Goal: Task Accomplishment & Management: Manage account settings

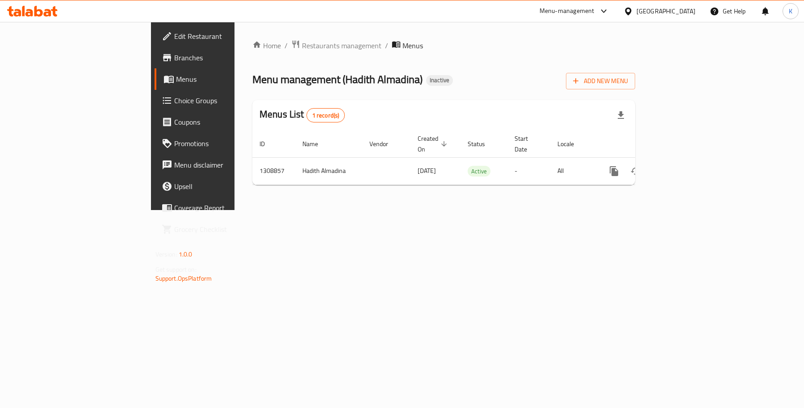
click at [520, 210] on div "Home / Restaurants management / Menus Menu management ( Hadith Almadina ) Inact…" at bounding box center [444, 116] width 419 height 188
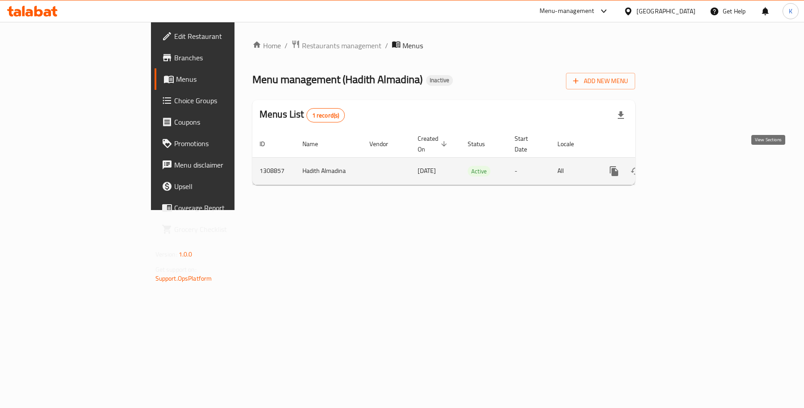
click at [684, 166] on icon "enhanced table" at bounding box center [678, 171] width 11 height 11
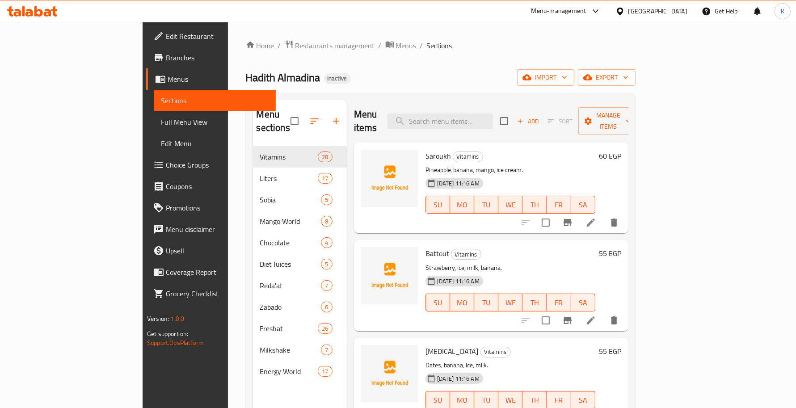
click at [161, 123] on span "Full Menu View" at bounding box center [214, 122] width 107 height 11
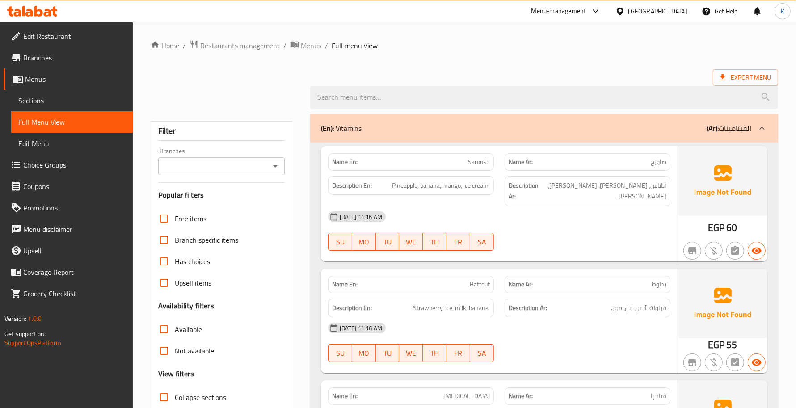
scroll to position [126, 0]
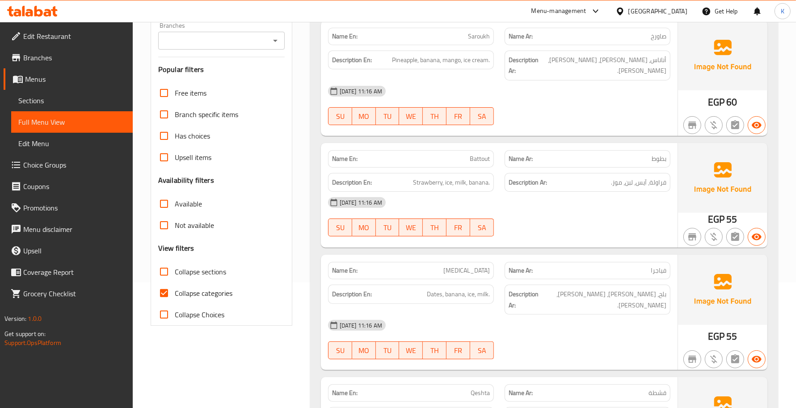
click at [198, 289] on span "Collapse categories" at bounding box center [204, 293] width 58 height 11
click at [175, 289] on input "Collapse categories" at bounding box center [163, 292] width 21 height 21
checkbox input "false"
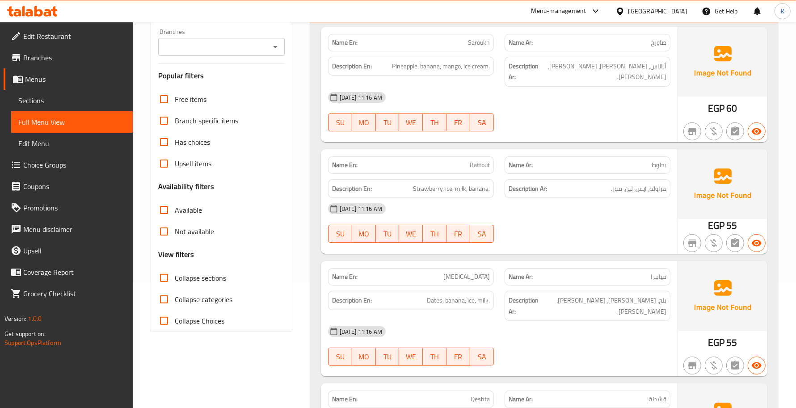
scroll to position [0, 0]
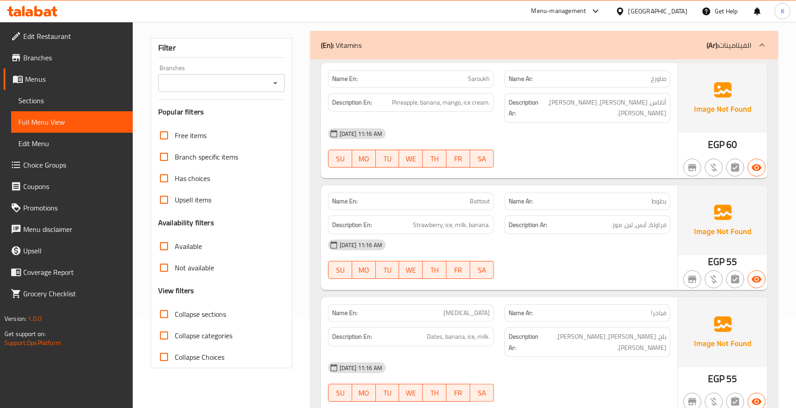
scroll to position [130, 0]
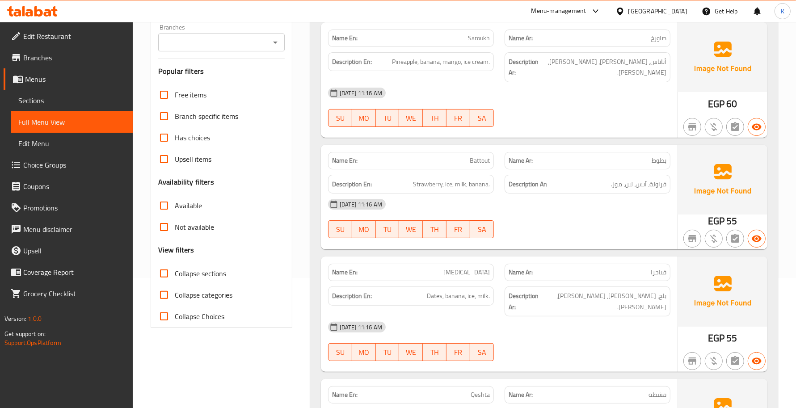
click at [183, 273] on span "Collapse sections" at bounding box center [200, 273] width 51 height 11
click at [175, 273] on input "Collapse sections" at bounding box center [163, 273] width 21 height 21
checkbox input "true"
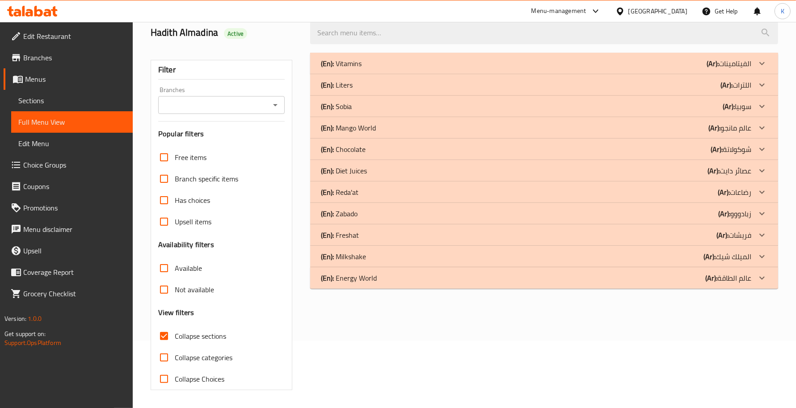
scroll to position [67, 0]
click at [183, 273] on span "Available" at bounding box center [188, 268] width 27 height 11
click at [175, 273] on input "Available" at bounding box center [163, 267] width 21 height 21
click at [181, 275] on label "Available" at bounding box center [177, 267] width 49 height 21
click at [175, 275] on input "Available" at bounding box center [163, 267] width 21 height 21
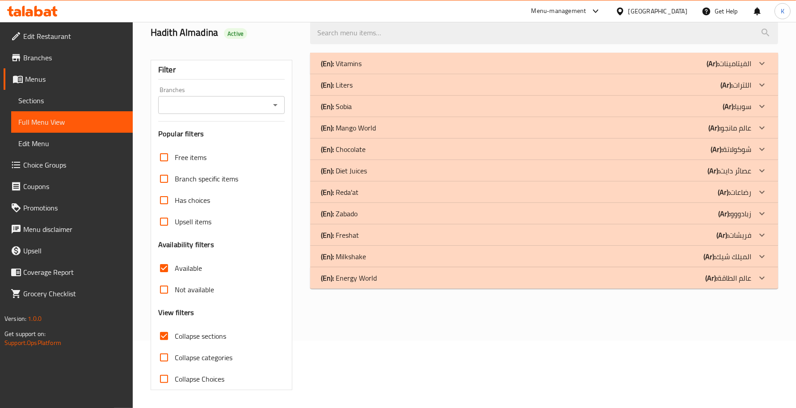
checkbox input "false"
click at [191, 335] on span "Collapse sections" at bounding box center [200, 336] width 51 height 11
click at [175, 335] on input "Collapse sections" at bounding box center [163, 335] width 21 height 21
checkbox input "false"
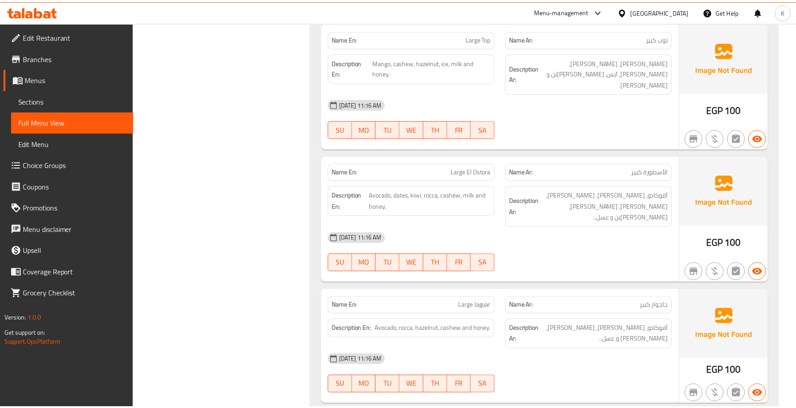
scroll to position [0, 0]
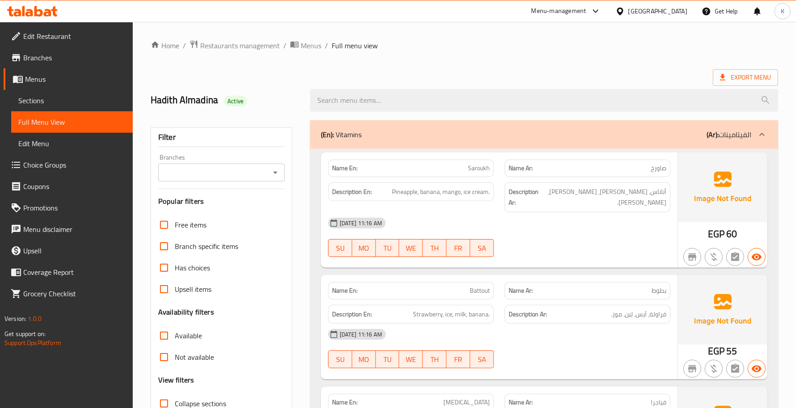
click at [52, 15] on icon at bounding box center [32, 11] width 50 height 11
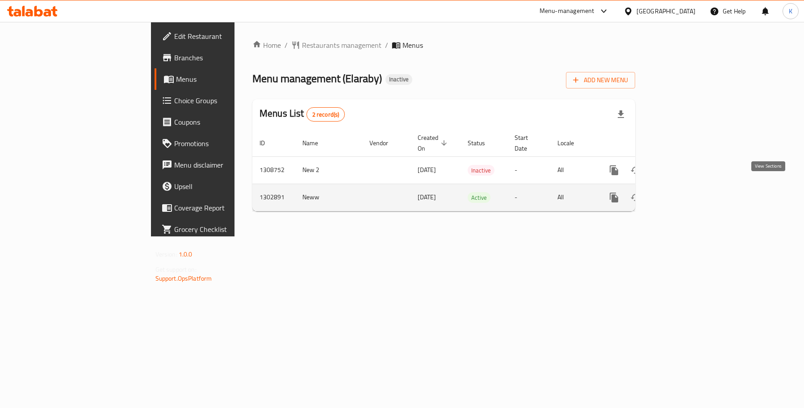
click at [683, 193] on icon "enhanced table" at bounding box center [679, 197] width 8 height 8
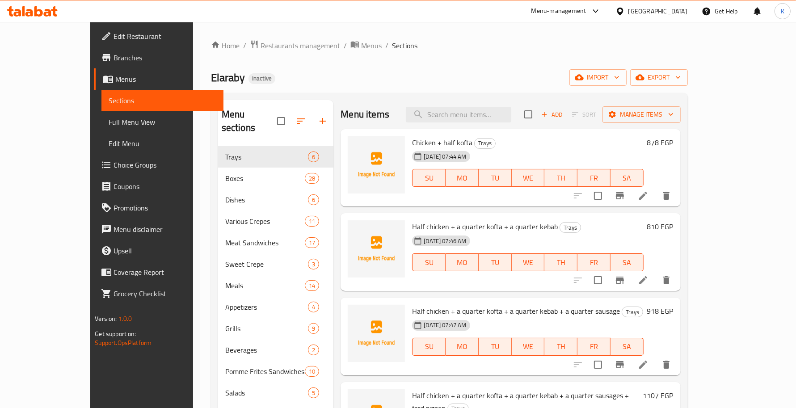
click at [109, 122] on span "Full Menu View" at bounding box center [162, 122] width 107 height 11
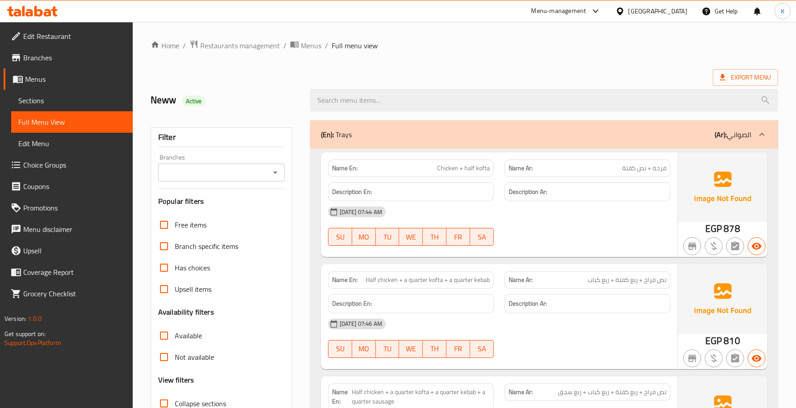
scroll to position [126, 0]
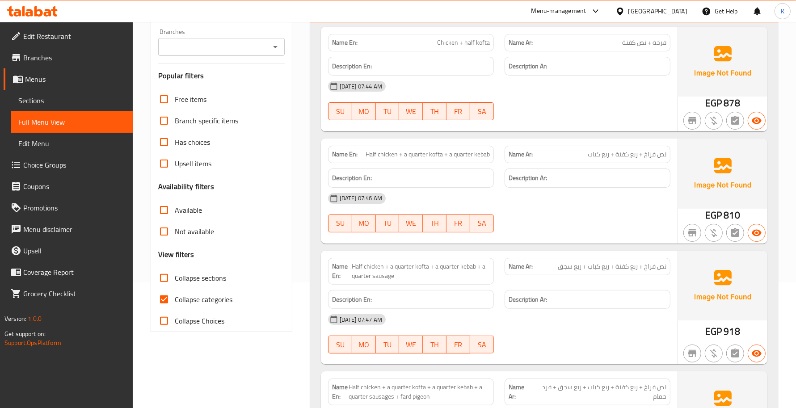
click at [168, 298] on input "Collapse categories" at bounding box center [163, 299] width 21 height 21
checkbox input "false"
drag, startPoint x: 344, startPoint y: 176, endPoint x: 335, endPoint y: 179, distance: 9.6
click at [338, 177] on h6 "Description En:" at bounding box center [411, 177] width 158 height 11
drag, startPoint x: 329, startPoint y: 179, endPoint x: 385, endPoint y: 182, distance: 55.9
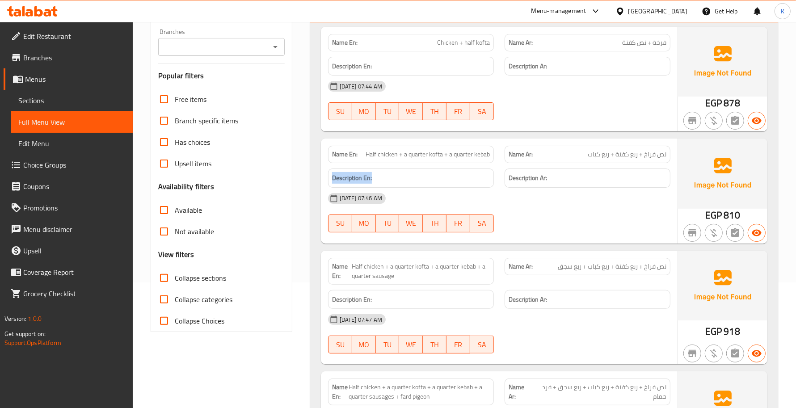
click at [385, 181] on div "Description En:" at bounding box center [411, 177] width 166 height 19
copy strong "Description En:"
click at [662, 176] on h6 "Description Ar:" at bounding box center [587, 177] width 158 height 11
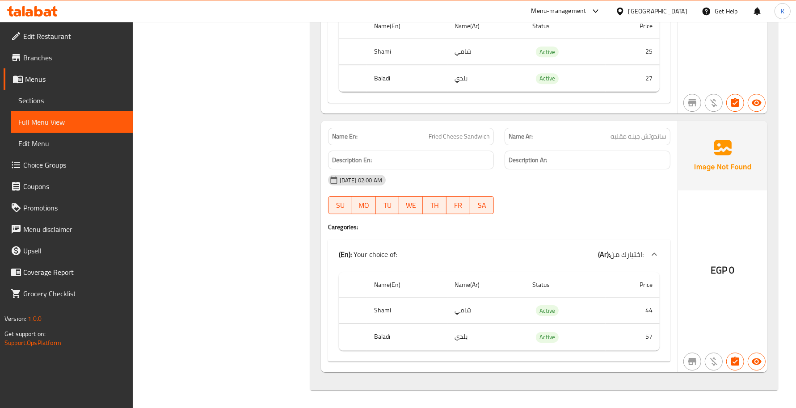
scroll to position [34692, 0]
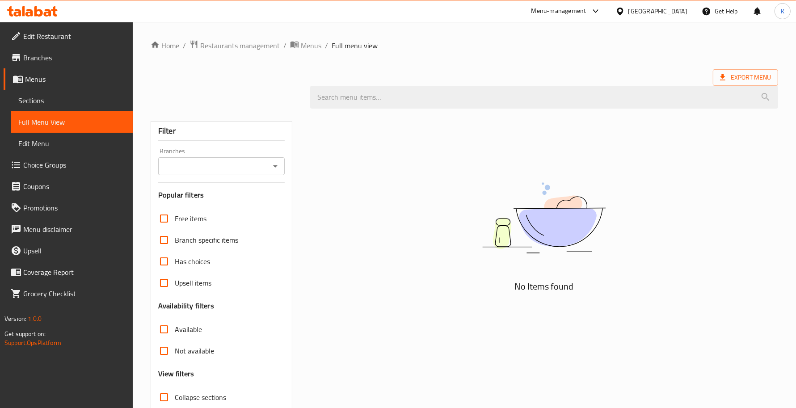
drag, startPoint x: 65, startPoint y: 18, endPoint x: 61, endPoint y: 16, distance: 4.6
click at [65, 18] on div "Menu-management [GEOGRAPHIC_DATA] Get Help K" at bounding box center [398, 10] width 796 height 21
click at [61, 16] on div at bounding box center [32, 11] width 65 height 18
click at [28, 14] on icon at bounding box center [29, 13] width 8 height 8
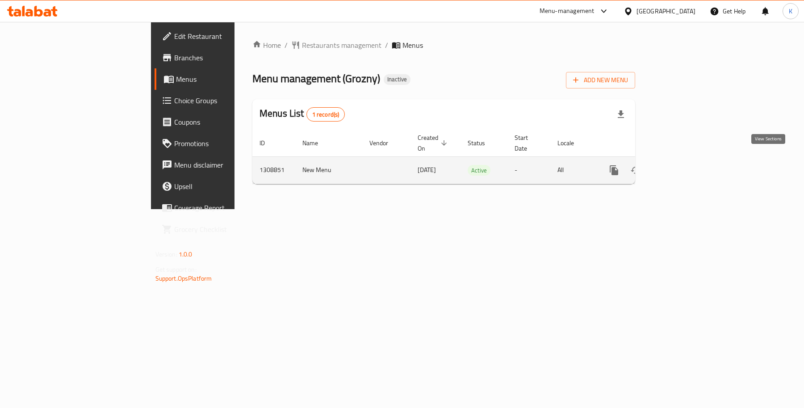
click at [684, 165] on icon "enhanced table" at bounding box center [678, 170] width 11 height 11
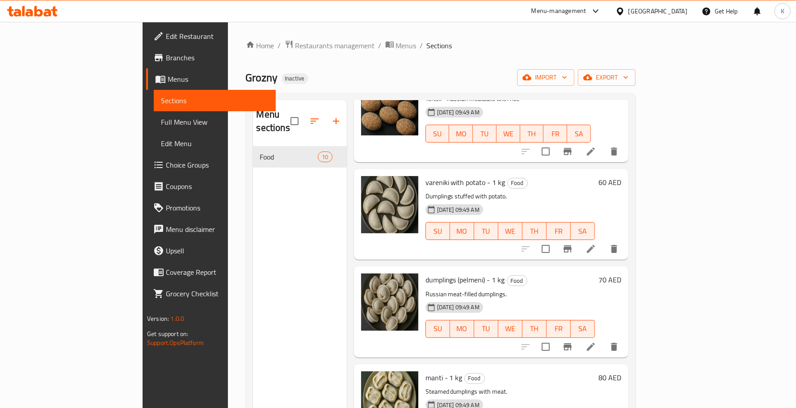
scroll to position [576, 0]
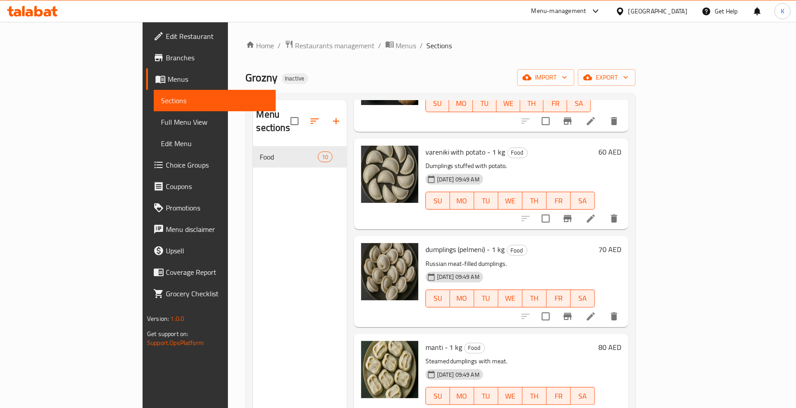
click at [25, 16] on icon at bounding box center [32, 11] width 50 height 11
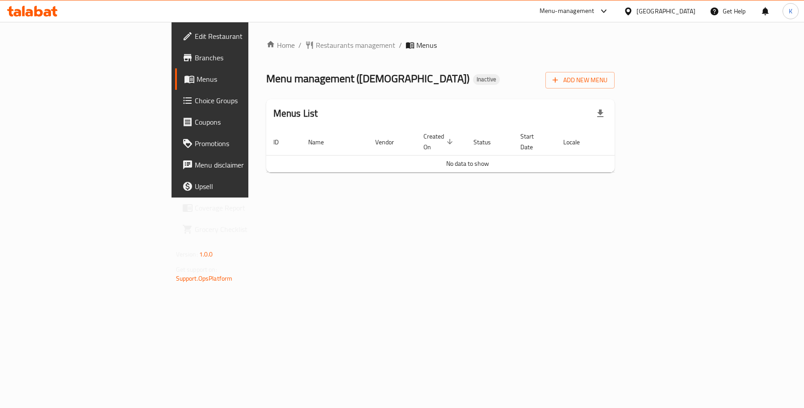
click at [195, 37] on span "Edit Restaurant" at bounding box center [247, 36] width 104 height 11
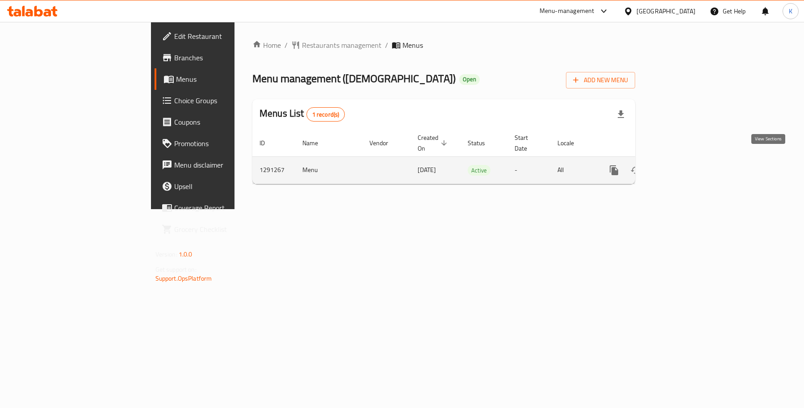
click at [684, 165] on icon "enhanced table" at bounding box center [678, 170] width 11 height 11
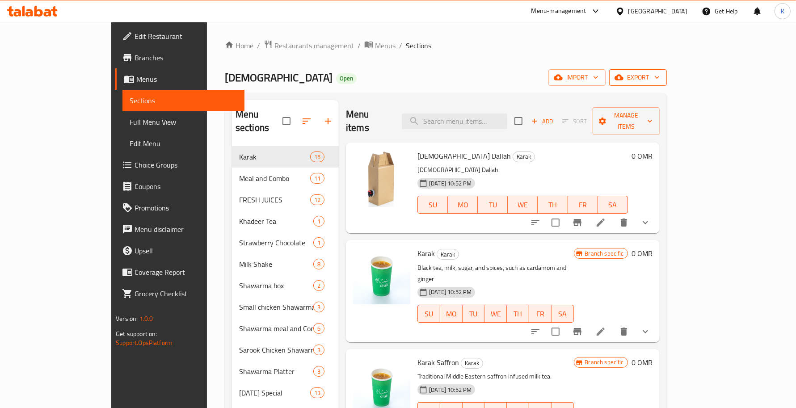
click at [666, 69] on button "export" at bounding box center [638, 77] width 58 height 17
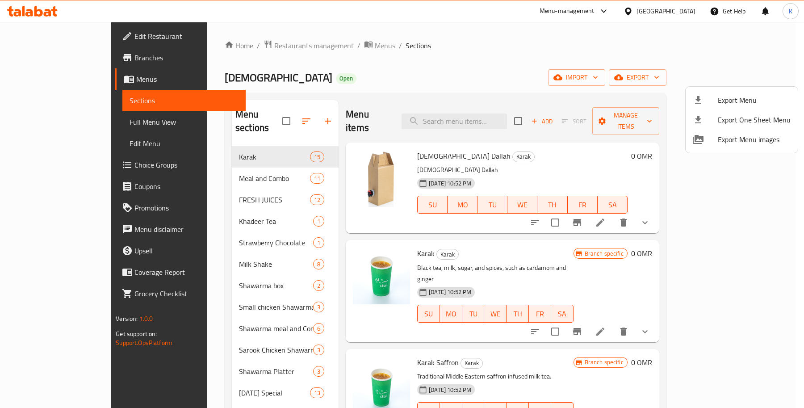
click at [746, 90] on ul "Export Menu Export One Sheet Menu Export Menu images" at bounding box center [742, 120] width 112 height 66
click at [745, 95] on span "Export Menu" at bounding box center [754, 100] width 73 height 11
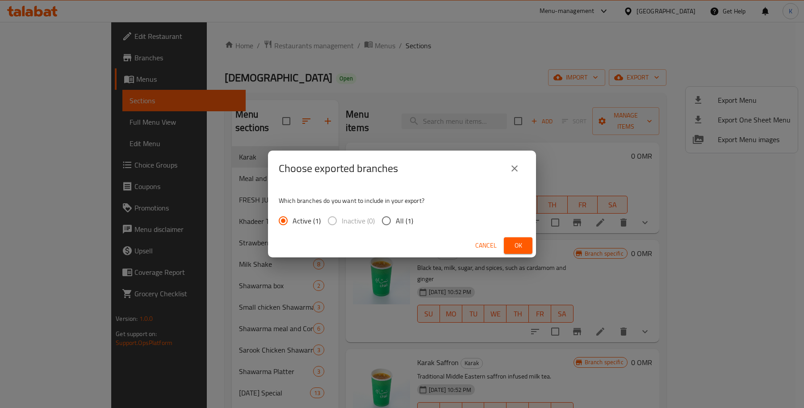
click at [389, 218] on input "All (1)" at bounding box center [386, 220] width 19 height 19
radio input "true"
click at [521, 249] on span "Ok" at bounding box center [518, 245] width 14 height 11
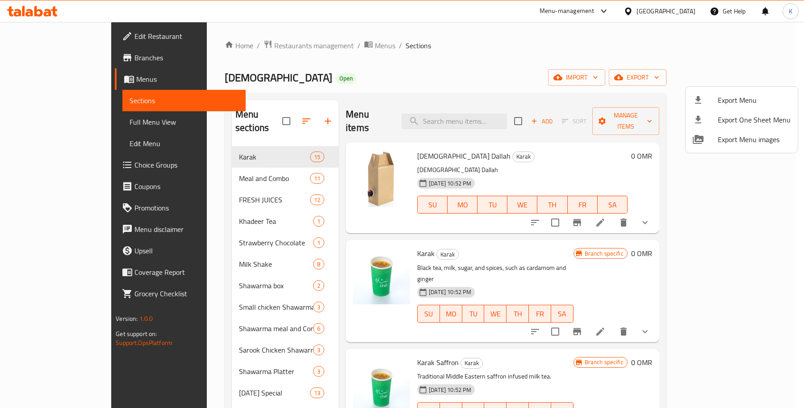
click at [55, 123] on div at bounding box center [402, 204] width 804 height 408
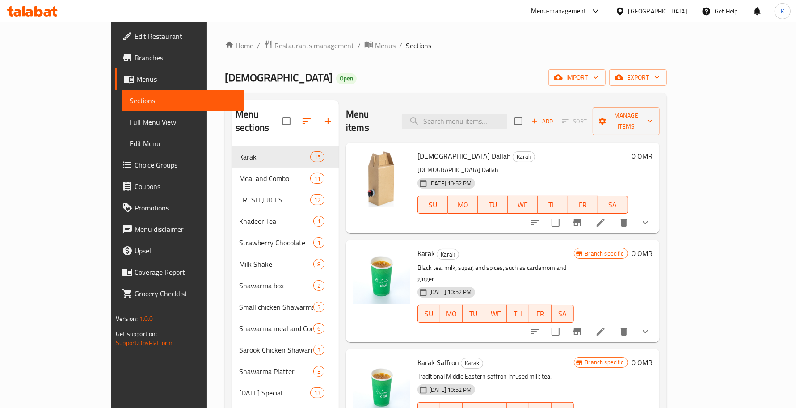
click at [130, 125] on span "Full Menu View" at bounding box center [183, 122] width 107 height 11
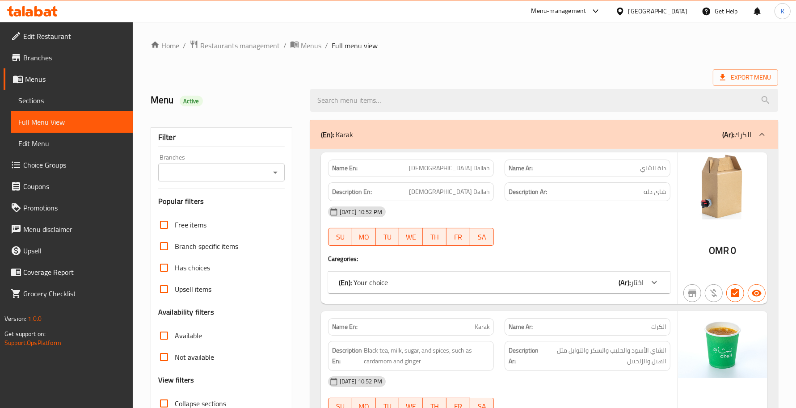
click at [276, 171] on icon "Open" at bounding box center [275, 172] width 11 height 11
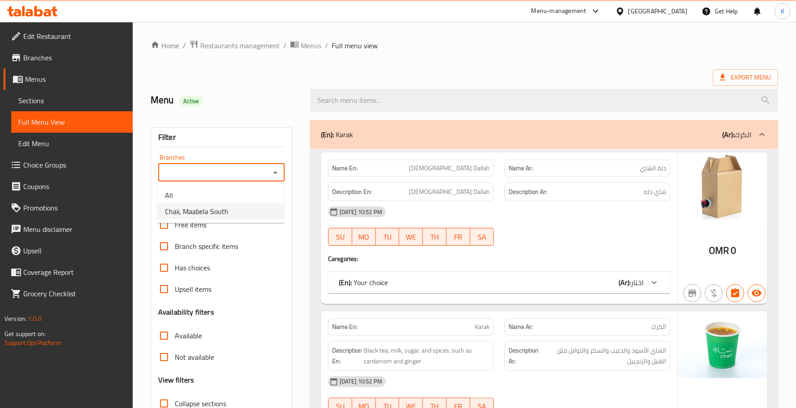
click at [249, 215] on li "Chaii, Maabela South" at bounding box center [221, 211] width 126 height 16
type input "Chaii, Maabela South"
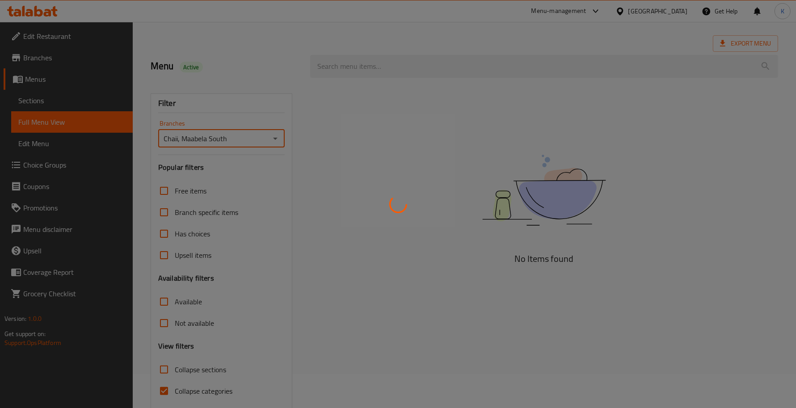
scroll to position [67, 0]
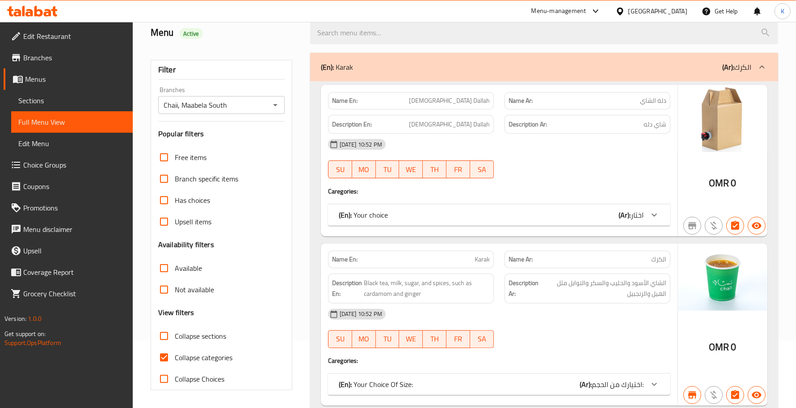
click at [56, 33] on span "Edit Restaurant" at bounding box center [74, 36] width 102 height 11
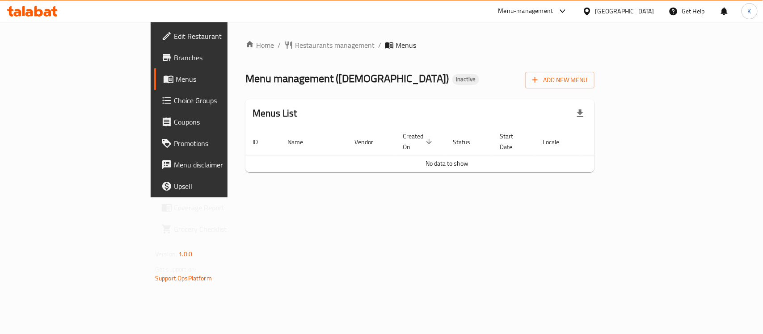
click at [612, 172] on div "Home / Restaurants management / Menus Menu management ( Chaii ) Inactive Add Ne…" at bounding box center [419, 110] width 385 height 176
click at [594, 72] on button "Add New Menu" at bounding box center [559, 80] width 69 height 17
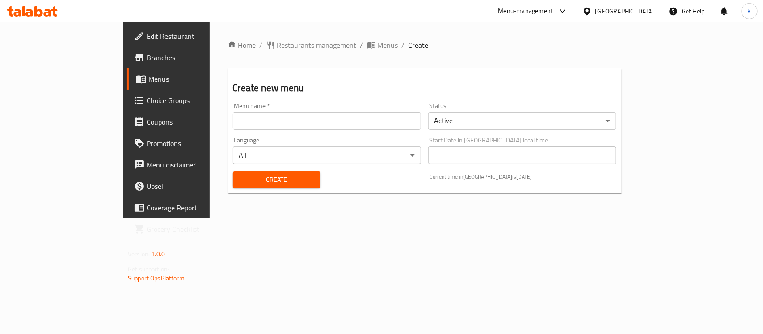
drag, startPoint x: 343, startPoint y: 126, endPoint x: 307, endPoint y: 130, distance: 35.4
click at [342, 126] on input "text" at bounding box center [327, 121] width 188 height 18
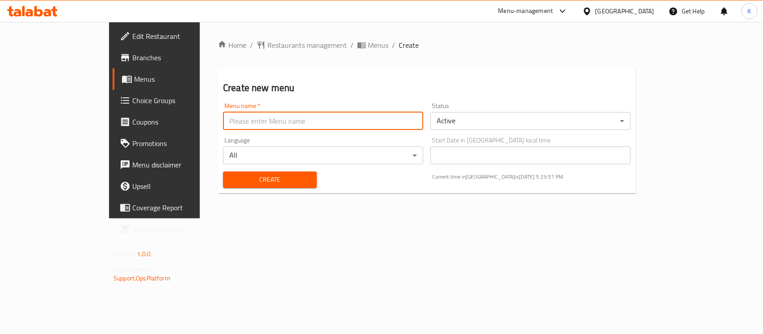
click at [231, 125] on input "text" at bounding box center [323, 121] width 200 height 18
type input "Menu"
click at [230, 175] on span "Create" at bounding box center [270, 179] width 80 height 11
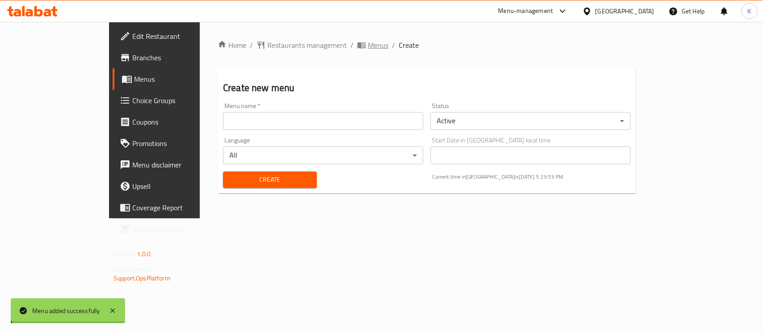
click at [368, 46] on span "Menus" at bounding box center [378, 45] width 21 height 11
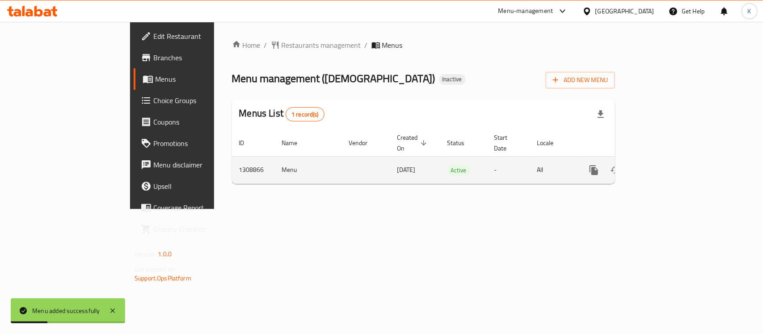
click at [663, 165] on icon "enhanced table" at bounding box center [658, 170] width 11 height 11
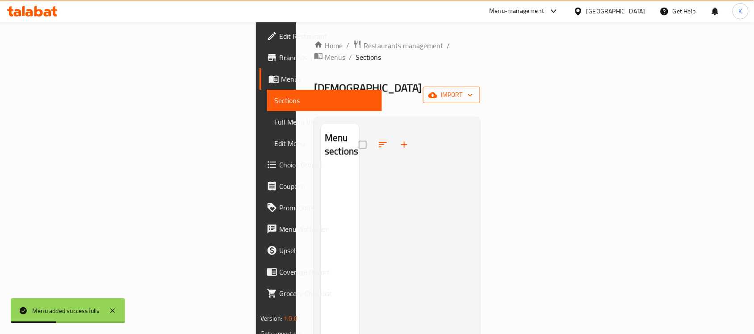
click at [473, 89] on span "import" at bounding box center [451, 94] width 43 height 11
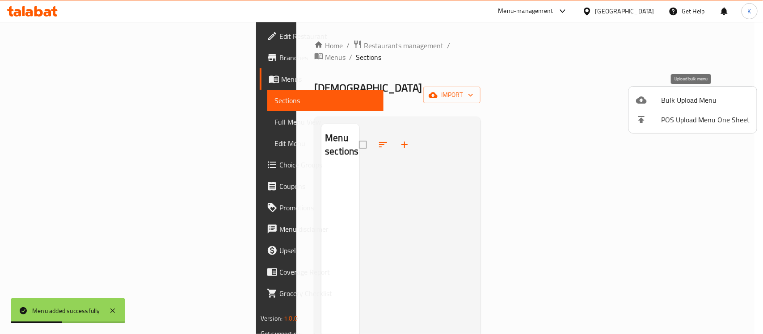
click at [712, 101] on span "Bulk Upload Menu" at bounding box center [705, 100] width 88 height 11
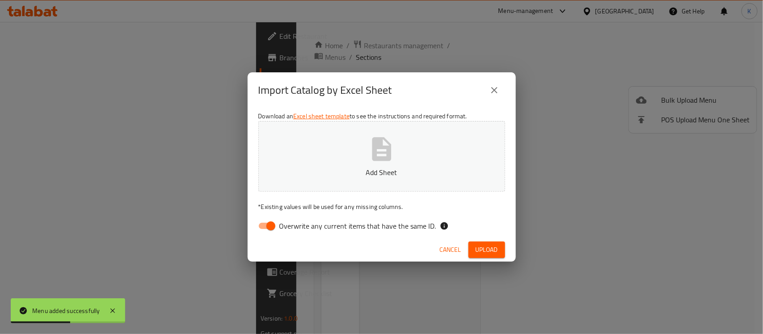
click at [262, 228] on input "Overwrite any current items that have the same ID." at bounding box center [270, 226] width 51 height 17
checkbox input "false"
click at [295, 167] on p "Add Sheet" at bounding box center [381, 172] width 219 height 11
click at [485, 253] on span "Upload" at bounding box center [486, 249] width 22 height 11
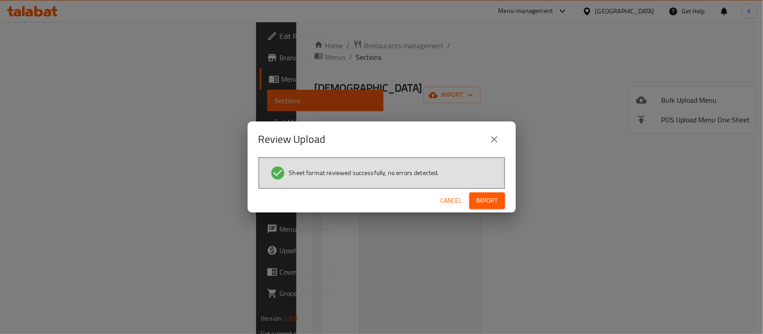
click at [488, 199] on span "Import" at bounding box center [486, 200] width 21 height 11
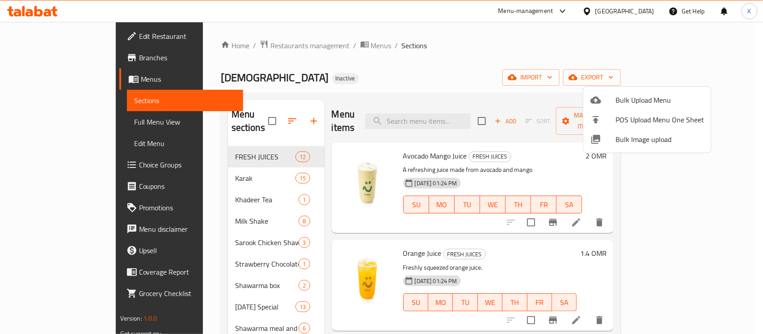
click at [50, 28] on div at bounding box center [381, 167] width 763 height 334
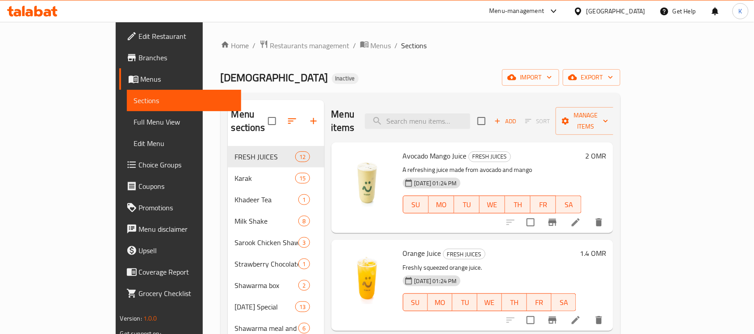
click at [139, 33] on span "Edit Restaurant" at bounding box center [187, 36] width 96 height 11
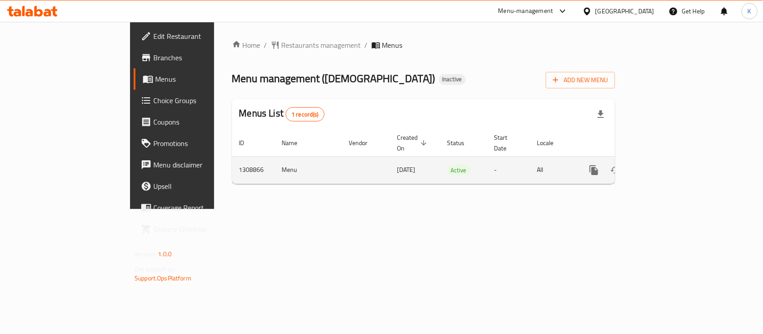
click at [647, 159] on button "enhanced table" at bounding box center [636, 169] width 21 height 21
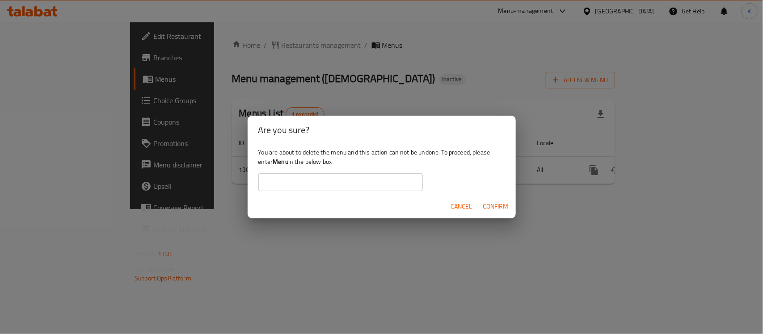
drag, startPoint x: 716, startPoint y: 158, endPoint x: 722, endPoint y: 163, distance: 8.2
click at [719, 161] on div "Are you sure? You are about to delete the menu and this action can not be undon…" at bounding box center [381, 167] width 763 height 334
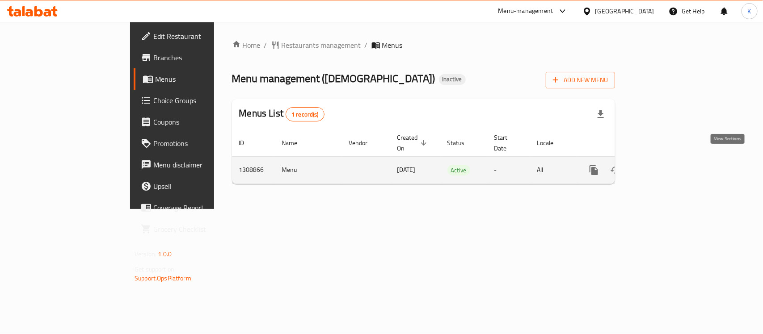
click at [663, 165] on icon "enhanced table" at bounding box center [658, 170] width 11 height 11
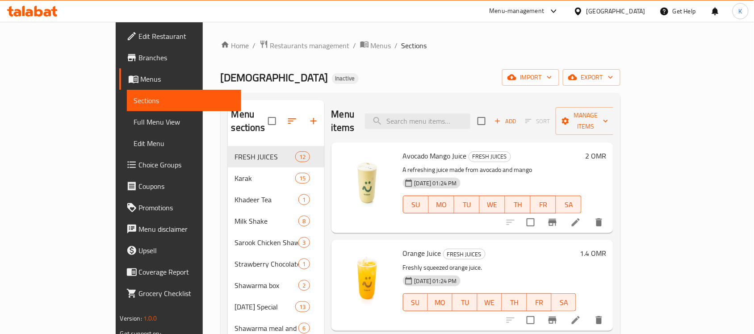
click at [134, 123] on span "Full Menu View" at bounding box center [184, 122] width 101 height 11
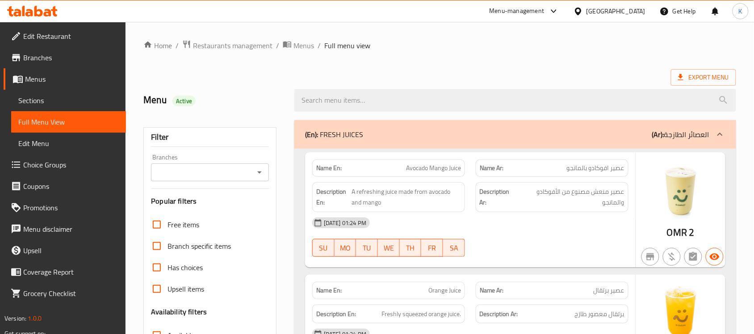
click at [262, 172] on icon "Open" at bounding box center [259, 172] width 11 height 11
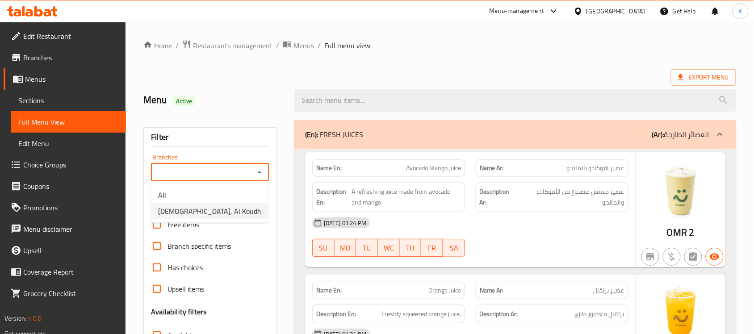
click at [218, 217] on li "Chaii, Al Koudh" at bounding box center [209, 211] width 117 height 16
type input "Chaii, Al Koudh"
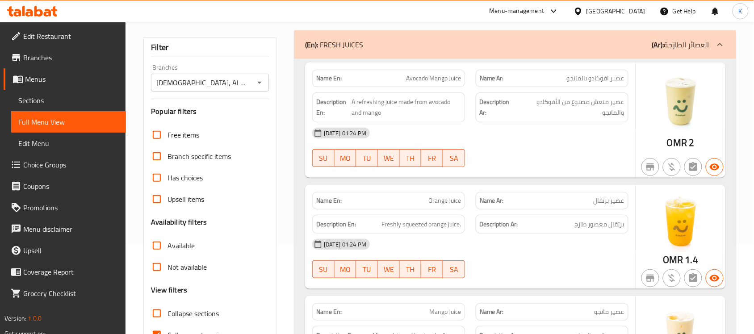
scroll to position [130, 0]
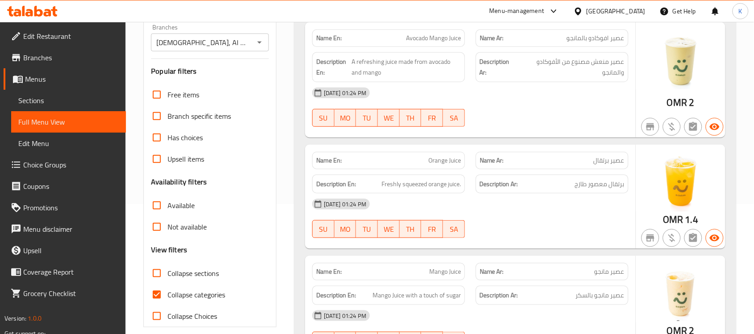
drag, startPoint x: 152, startPoint y: 297, endPoint x: 162, endPoint y: 226, distance: 71.8
click at [152, 297] on input "Collapse categories" at bounding box center [156, 294] width 21 height 21
checkbox input "false"
click at [162, 226] on input "Not available" at bounding box center [156, 226] width 21 height 21
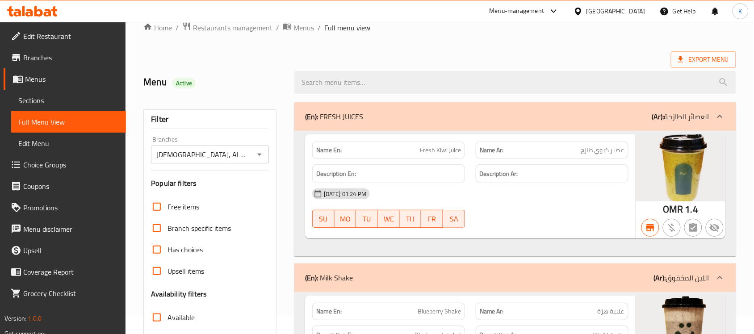
scroll to position [0, 0]
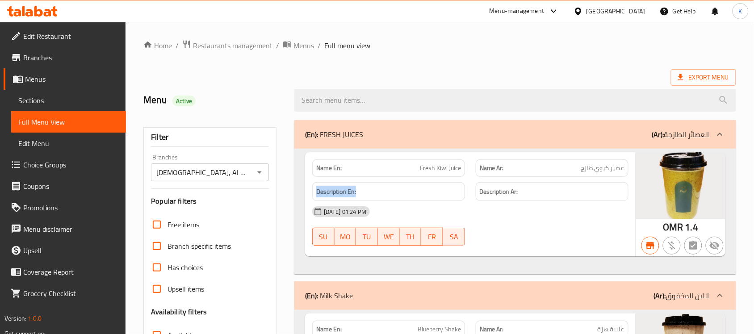
drag, startPoint x: 360, startPoint y: 196, endPoint x: 303, endPoint y: 195, distance: 56.7
click at [305, 195] on div "Name En: Fresh Kiwi Juice Name Ar: عصير كيوي طازج Description En: Description A…" at bounding box center [470, 204] width 331 height 105
copy strong "Description En:"
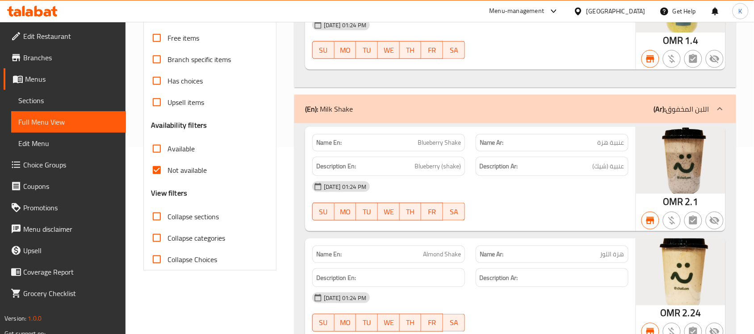
click at [159, 170] on input "Not available" at bounding box center [156, 169] width 21 height 21
checkbox input "false"
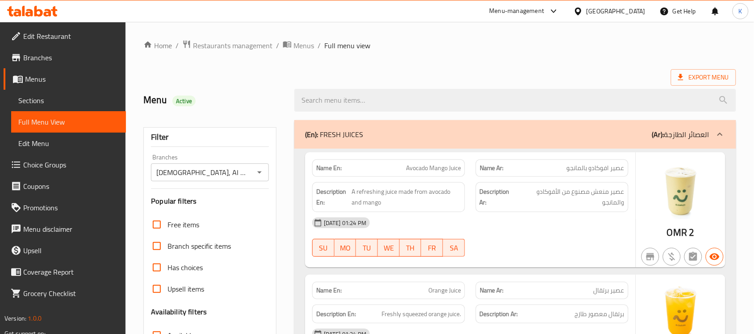
scroll to position [260, 0]
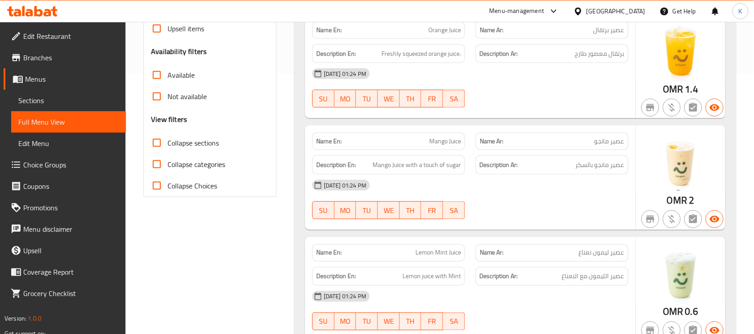
drag, startPoint x: 155, startPoint y: 74, endPoint x: 749, endPoint y: 112, distance: 595.4
click at [155, 74] on input "Available" at bounding box center [156, 74] width 21 height 21
checkbox input "true"
click at [599, 139] on span "عصير مانجو" at bounding box center [610, 141] width 30 height 9
click at [39, 32] on span "Edit Restaurant" at bounding box center [71, 36] width 96 height 11
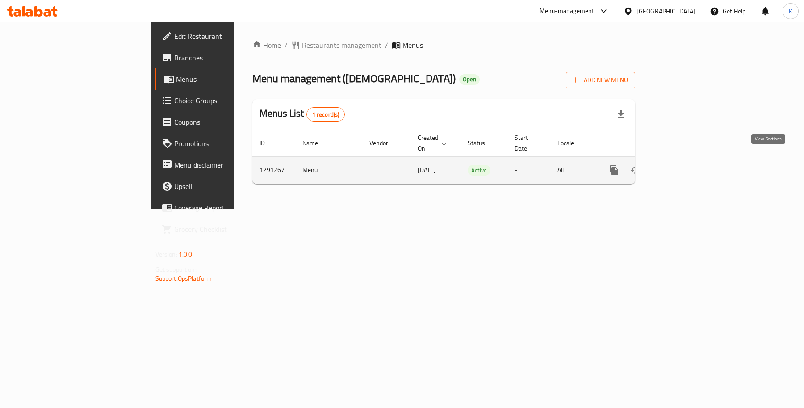
click at [684, 165] on icon "enhanced table" at bounding box center [678, 170] width 11 height 11
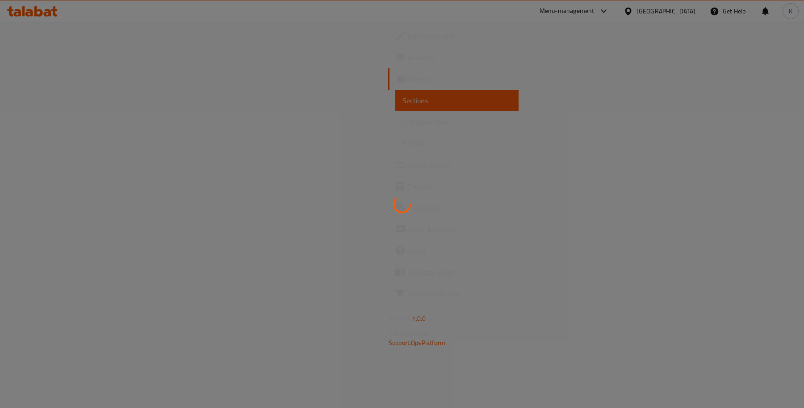
click at [69, 116] on div at bounding box center [402, 204] width 804 height 408
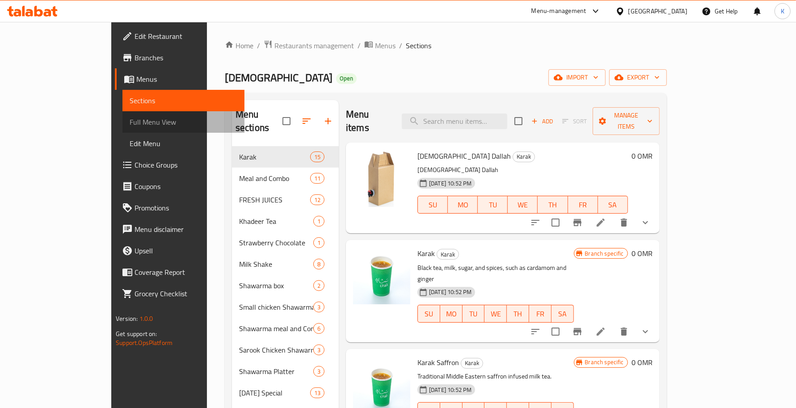
click at [130, 118] on span "Full Menu View" at bounding box center [183, 122] width 107 height 11
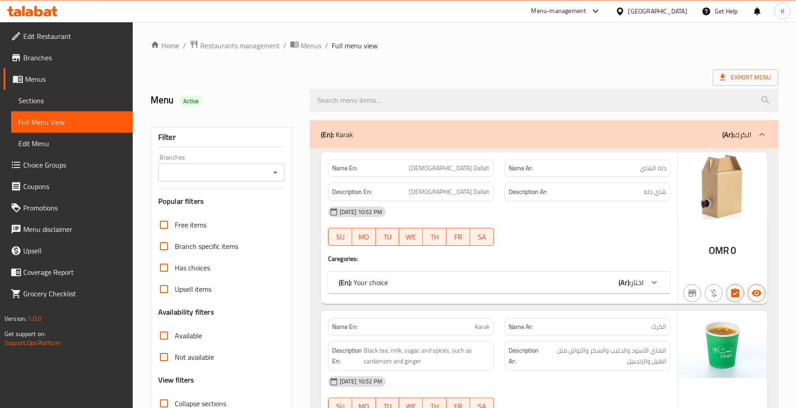
click at [278, 175] on icon "Open" at bounding box center [275, 172] width 11 height 11
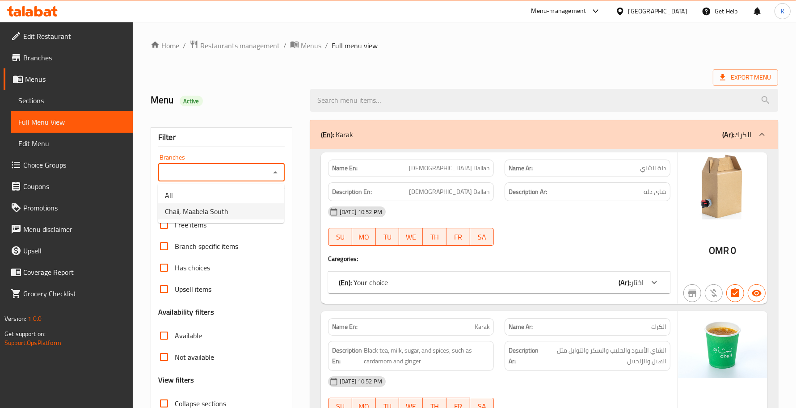
click at [260, 211] on li "Chaii, Maabela South" at bounding box center [221, 211] width 126 height 16
type input "Chaii, Maabela South"
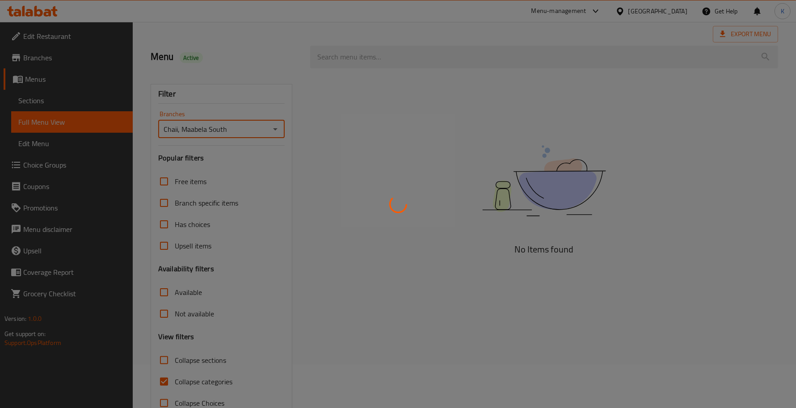
scroll to position [67, 0]
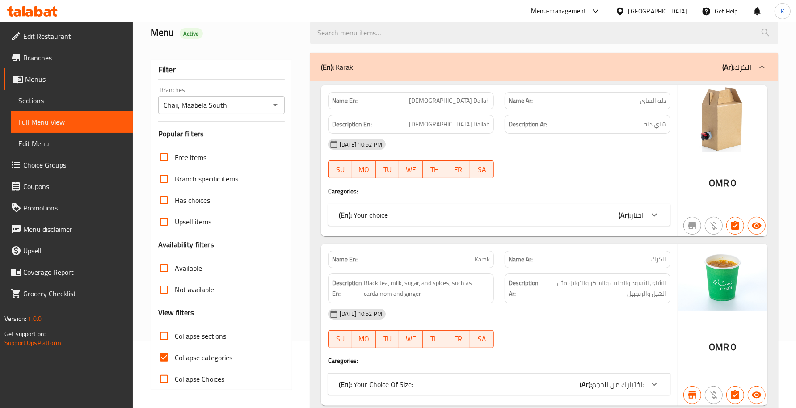
drag, startPoint x: 164, startPoint y: 352, endPoint x: 170, endPoint y: 218, distance: 134.1
click at [164, 352] on input "Collapse categories" at bounding box center [163, 357] width 21 height 21
checkbox input "false"
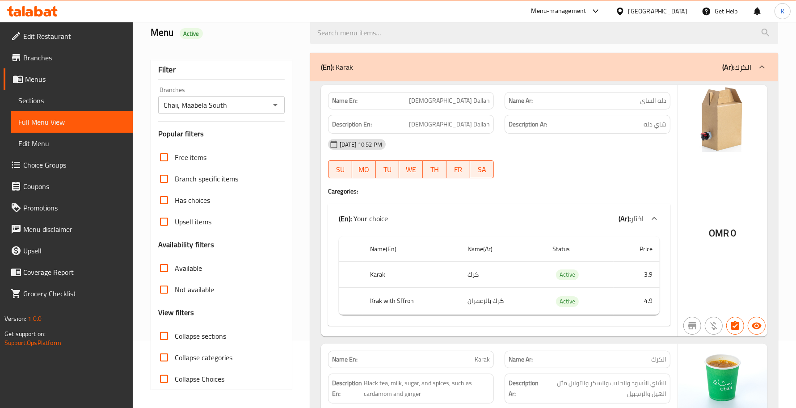
click at [161, 291] on input "Not available" at bounding box center [163, 289] width 21 height 21
checkbox input "true"
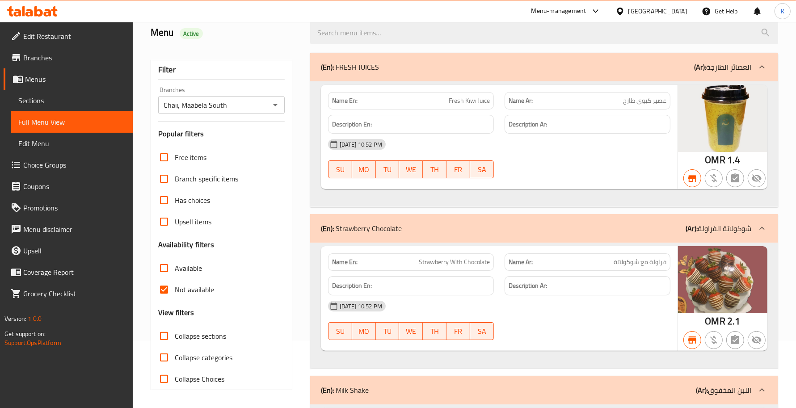
click at [472, 139] on div "27-05-2025 10:52 PM" at bounding box center [499, 144] width 353 height 21
drag, startPoint x: 160, startPoint y: 270, endPoint x: 282, endPoint y: 273, distance: 122.0
click at [160, 270] on input "Available" at bounding box center [163, 267] width 21 height 21
checkbox input "true"
click at [167, 285] on input "Not available" at bounding box center [163, 289] width 21 height 21
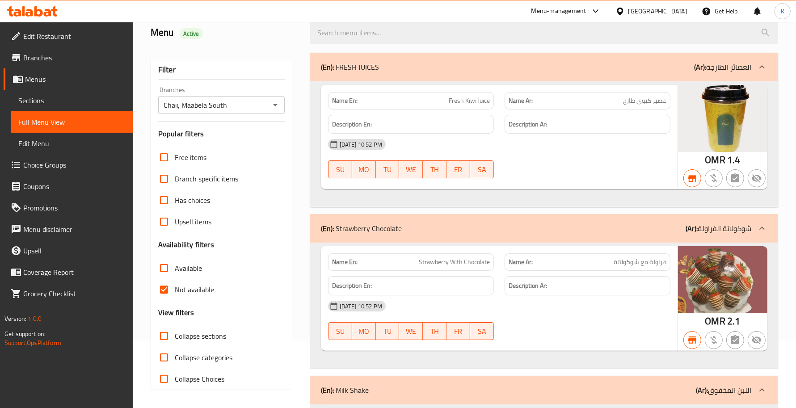
checkbox input "false"
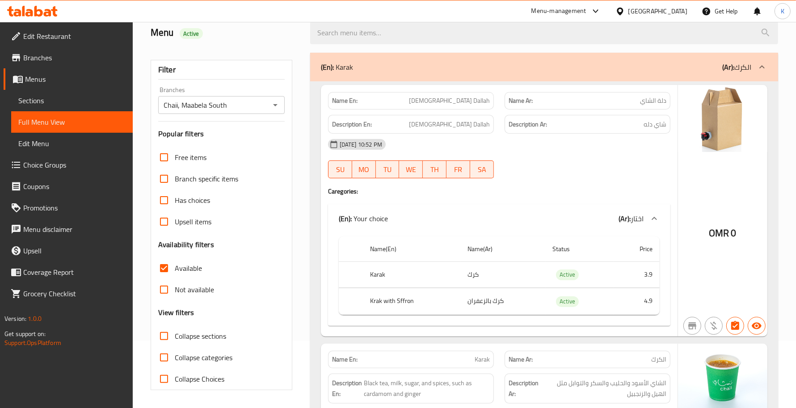
click at [160, 266] on input "Available" at bounding box center [163, 267] width 21 height 21
click at [168, 268] on input "Available" at bounding box center [163, 267] width 21 height 21
checkbox input "true"
click at [426, 217] on div "(En): Your choice (Ar): اختار" at bounding box center [491, 218] width 305 height 11
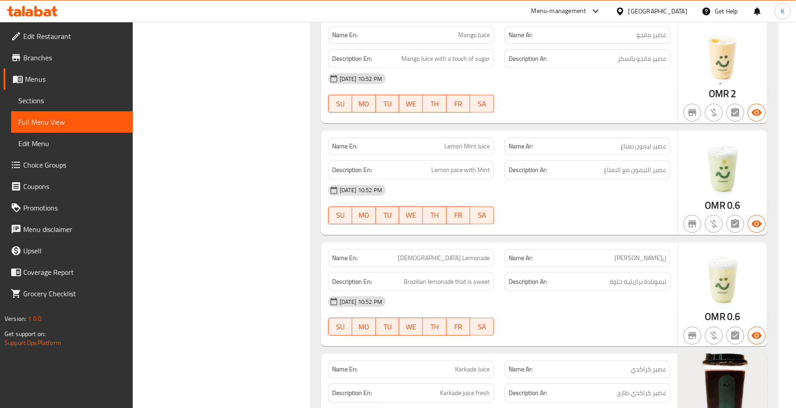
scroll to position [6847, 0]
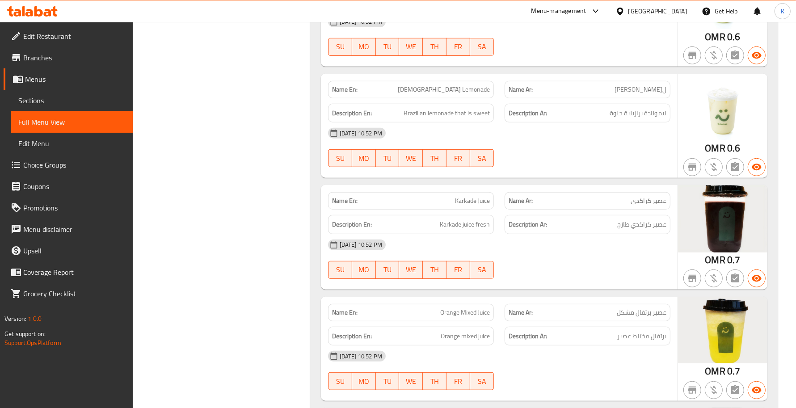
click at [365, 1] on div "Menu-management Oman Get Help K" at bounding box center [398, 10] width 796 height 21
